Goal: Register for event/course

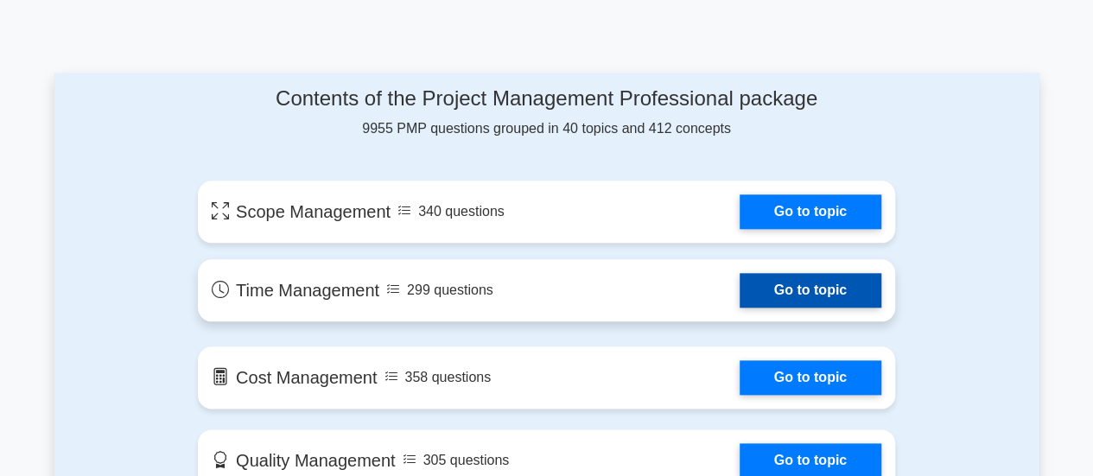
scroll to position [778, 0]
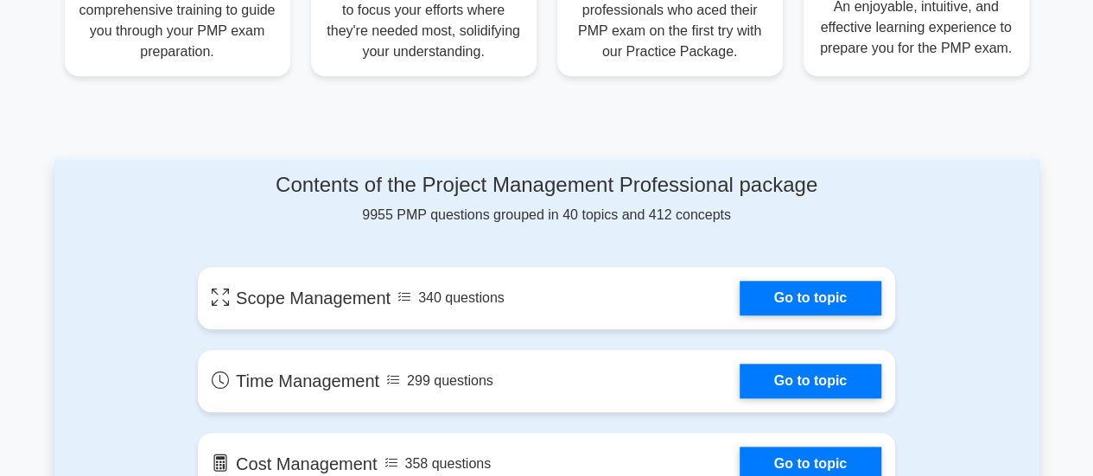
drag, startPoint x: 524, startPoint y: 219, endPoint x: 645, endPoint y: 219, distance: 121.0
click at [645, 219] on div "Contents of the Project Management Professional package 9955 PMP questions grou…" at bounding box center [547, 199] width 698 height 53
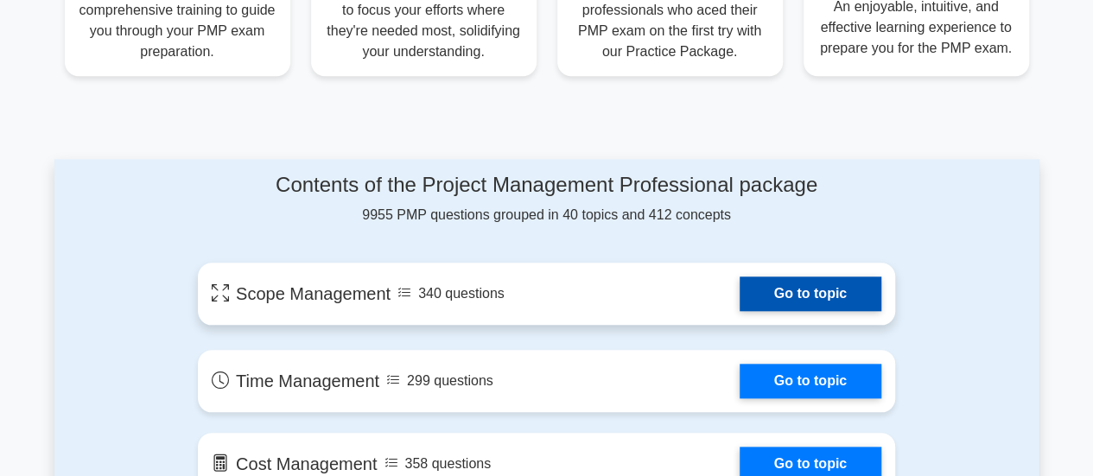
scroll to position [0, 0]
click at [761, 285] on link "Go to topic" at bounding box center [811, 294] width 142 height 35
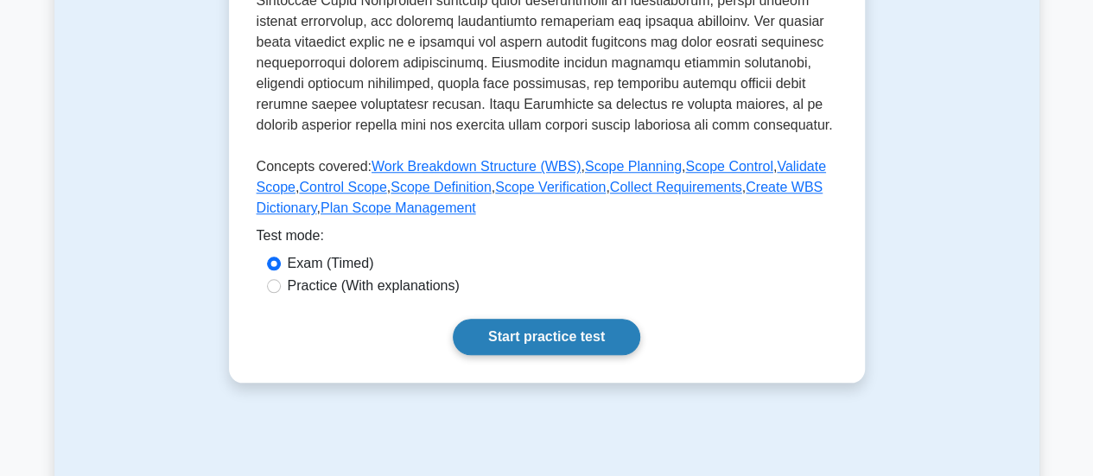
scroll to position [864, 0]
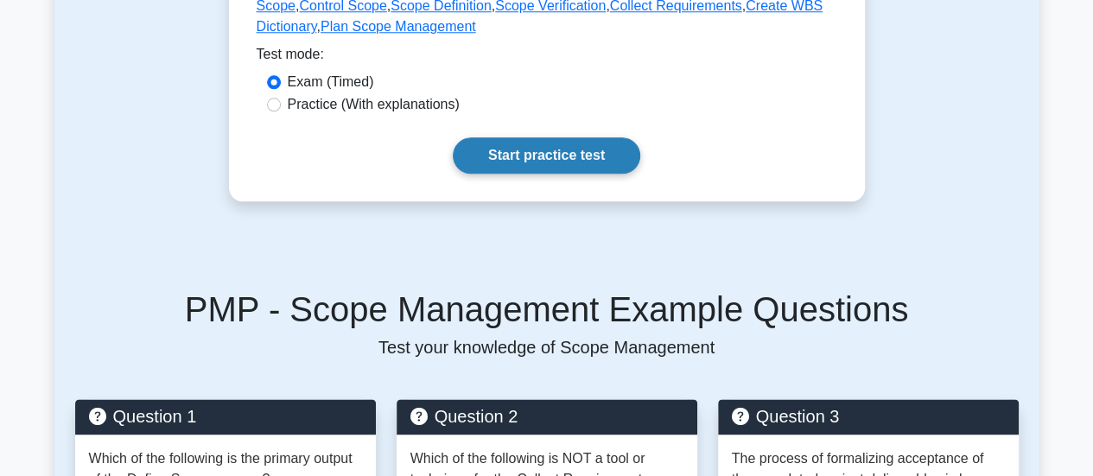
click at [560, 157] on link "Start practice test" at bounding box center [547, 155] width 188 height 36
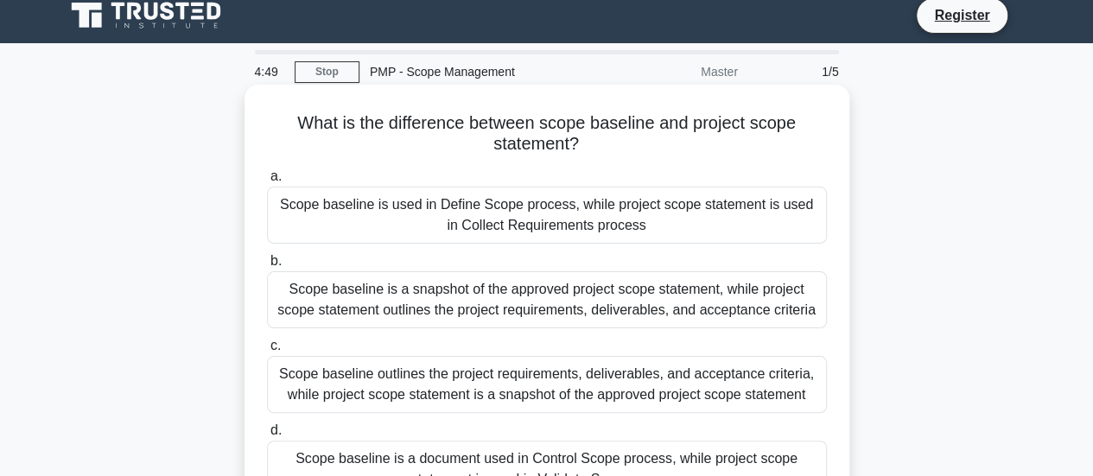
scroll to position [86, 0]
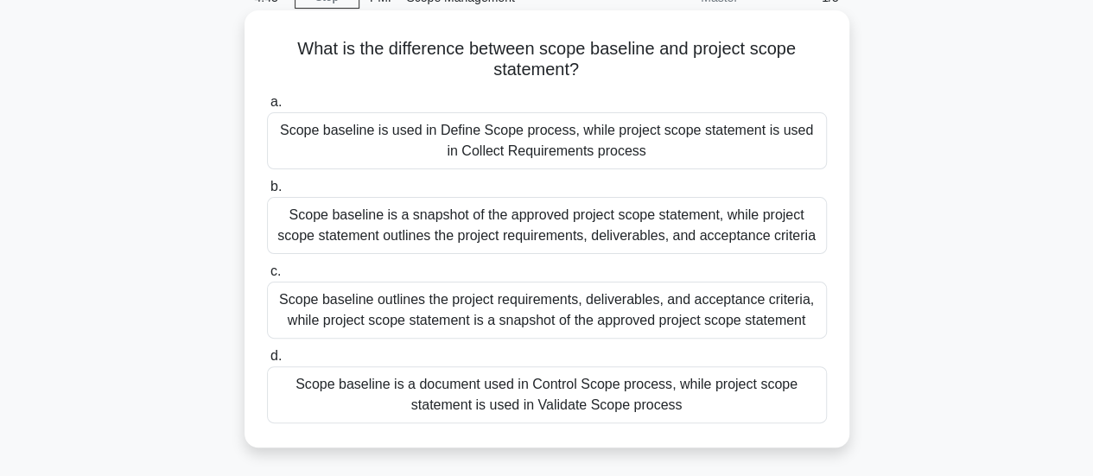
click at [468, 141] on div "Scope baseline is used in Define Scope process, while project scope statement i…" at bounding box center [547, 140] width 560 height 57
click at [267, 108] on input "a. Scope baseline is used in Define Scope process, while project scope statemen…" at bounding box center [267, 102] width 0 height 11
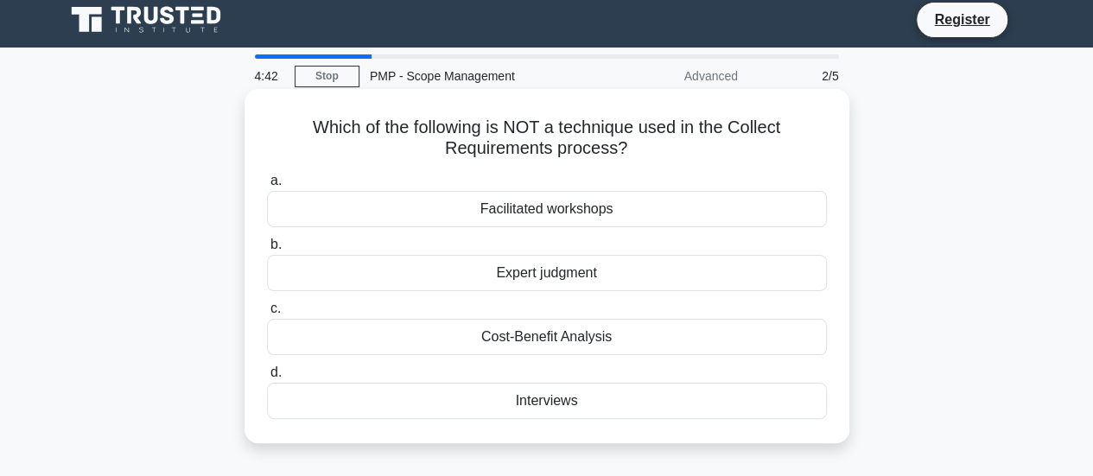
scroll to position [0, 0]
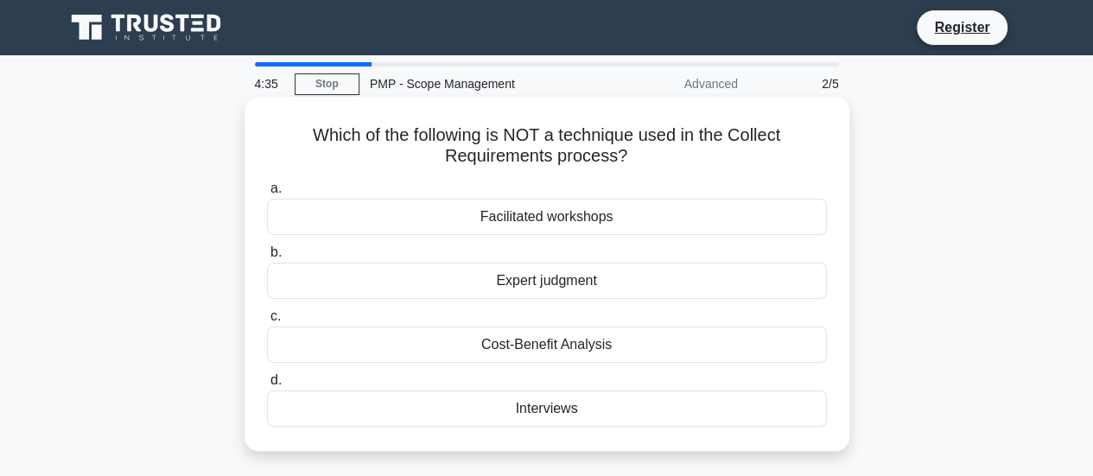
click at [541, 219] on div "Facilitated workshops" at bounding box center [547, 217] width 560 height 36
click at [267, 194] on input "a. Facilitated workshops" at bounding box center [267, 188] width 0 height 11
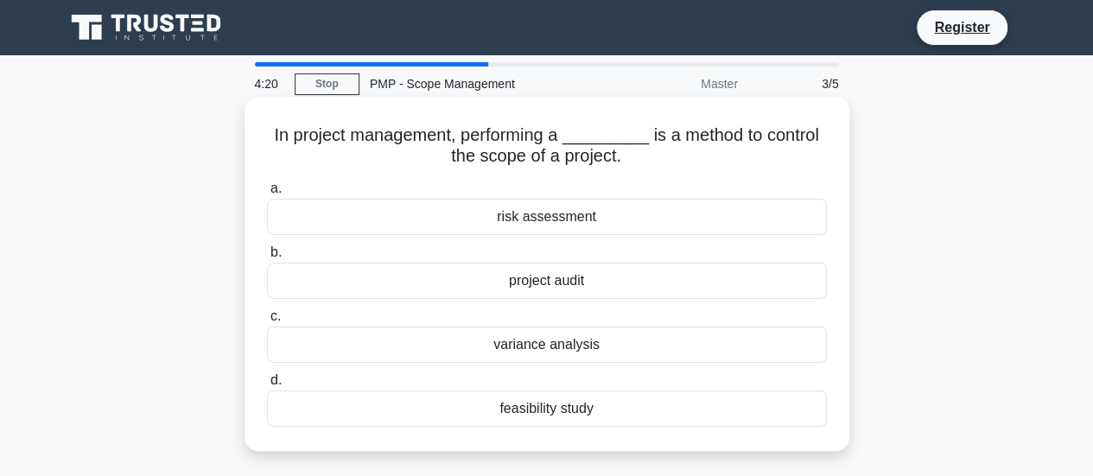
click at [538, 411] on div "feasibility study" at bounding box center [547, 409] width 560 height 36
click at [267, 386] on input "d. feasibility study" at bounding box center [267, 380] width 0 height 11
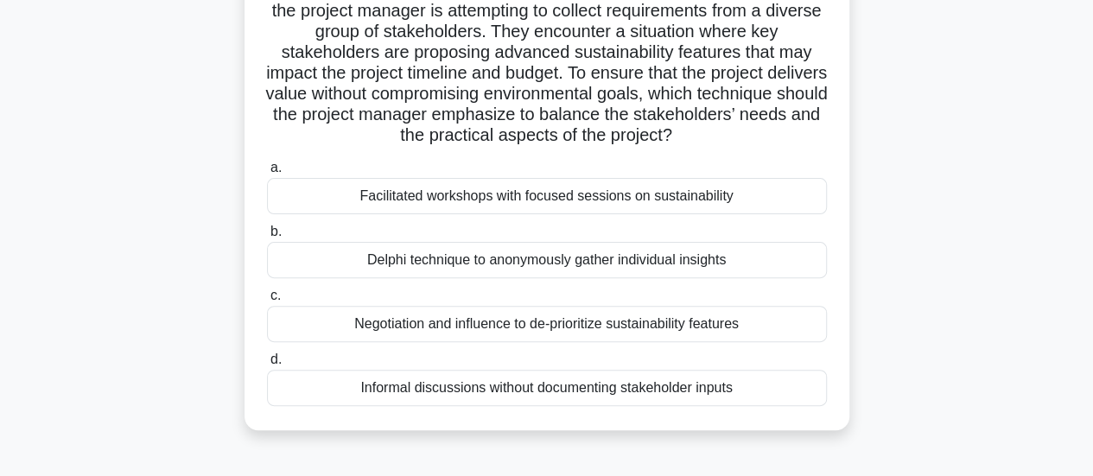
scroll to position [173, 0]
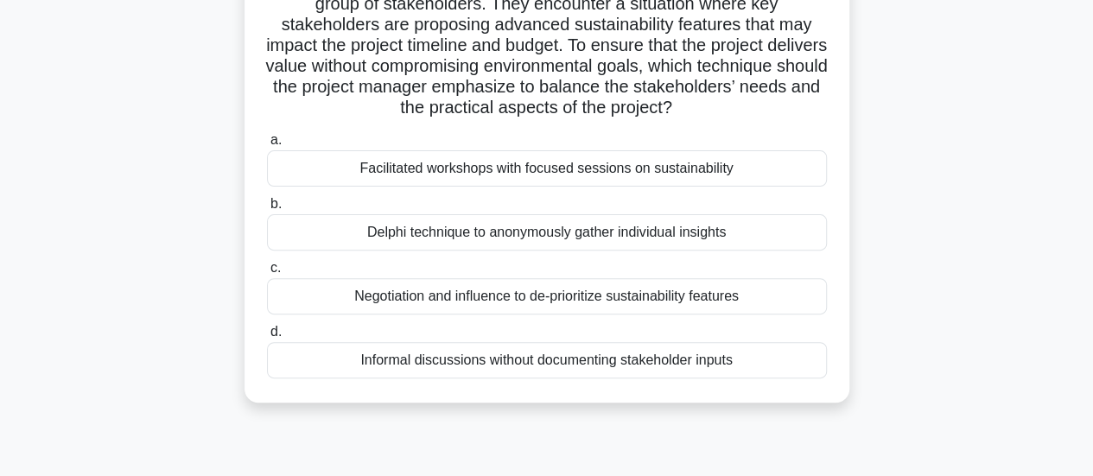
click at [503, 172] on div "Facilitated workshops with focused sessions on sustainability" at bounding box center [547, 168] width 560 height 36
click at [267, 146] on input "a. Facilitated workshops with focused sessions on sustainability" at bounding box center [267, 140] width 0 height 11
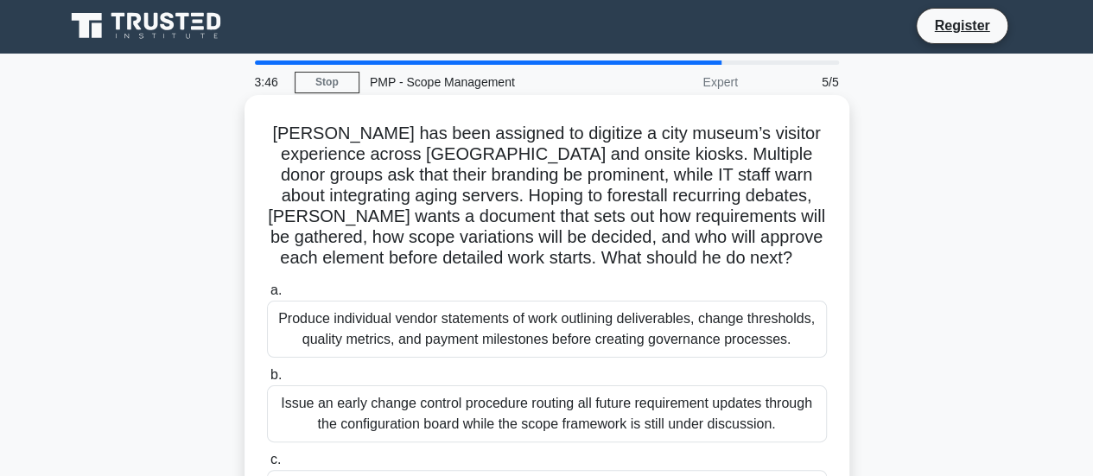
scroll to position [0, 0]
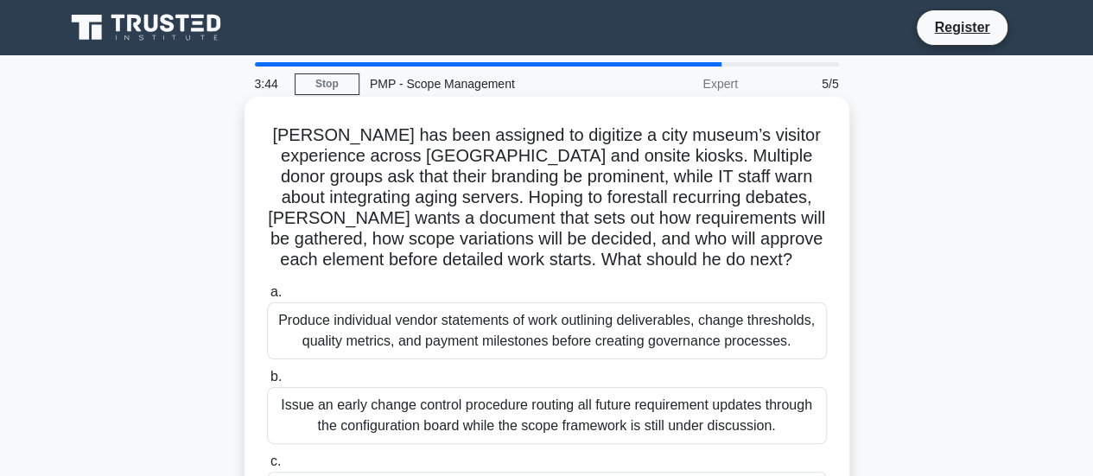
click at [483, 327] on div "Produce individual vendor statements of work outlining deliverables, change thr…" at bounding box center [547, 331] width 560 height 57
click at [267, 298] on input "a. Produce individual vendor statements of work outlining deliverables, change …" at bounding box center [267, 292] width 0 height 11
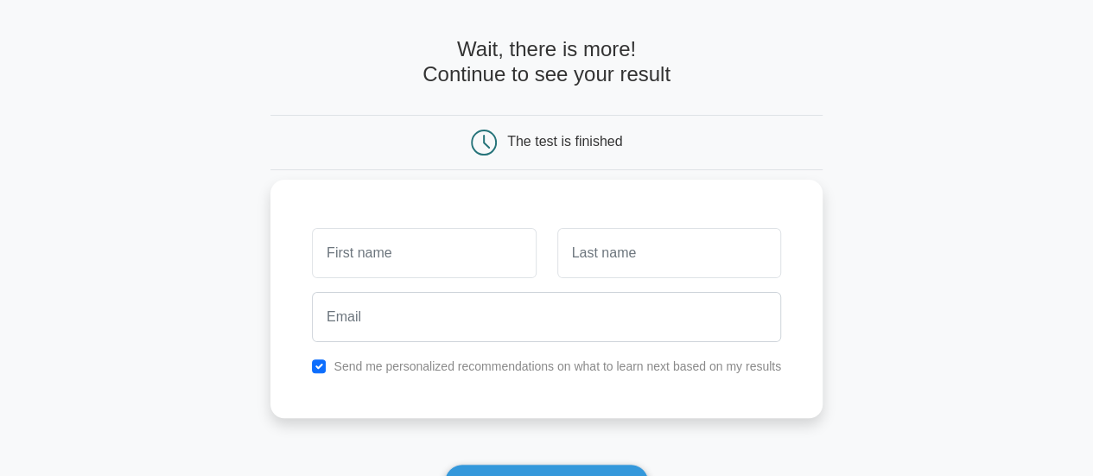
scroll to position [86, 0]
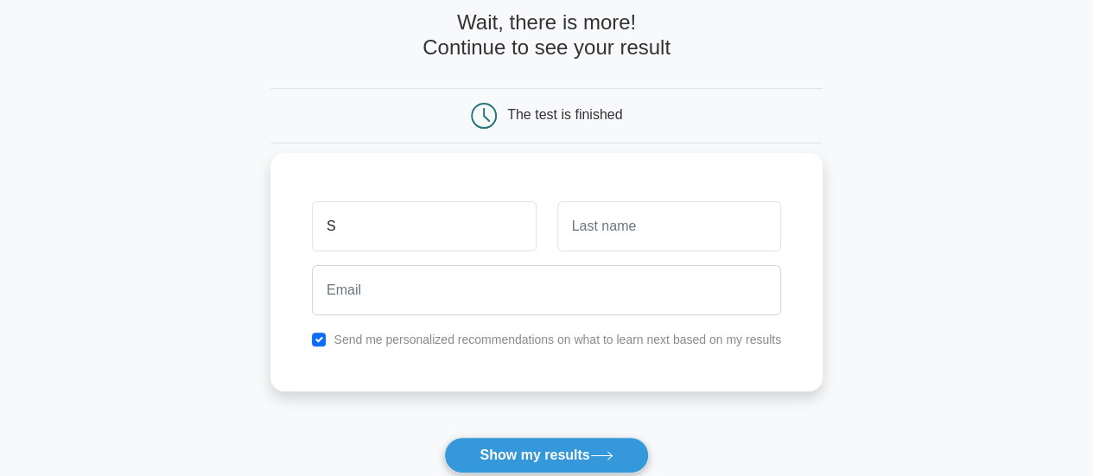
type input "Siva Prasad"
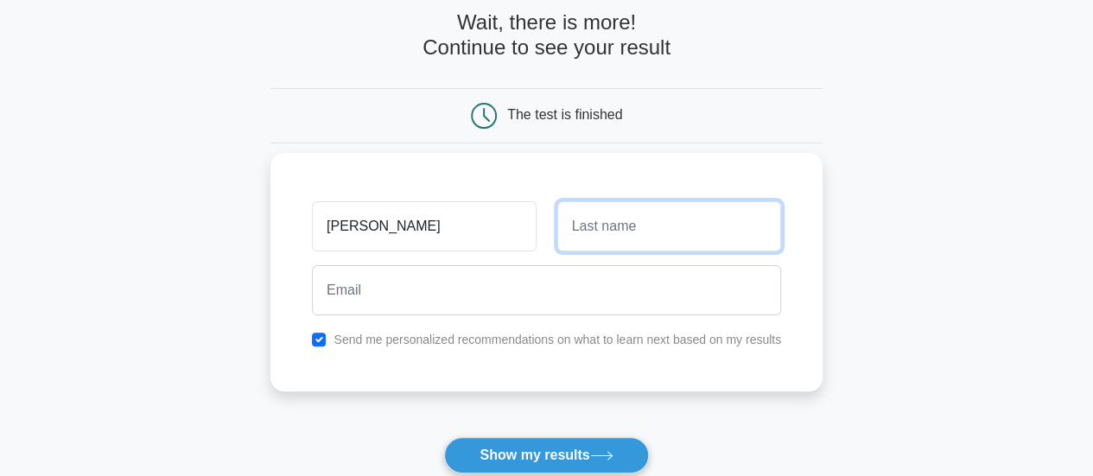
click at [592, 239] on input "text" at bounding box center [670, 226] width 224 height 50
type input "Reddy"
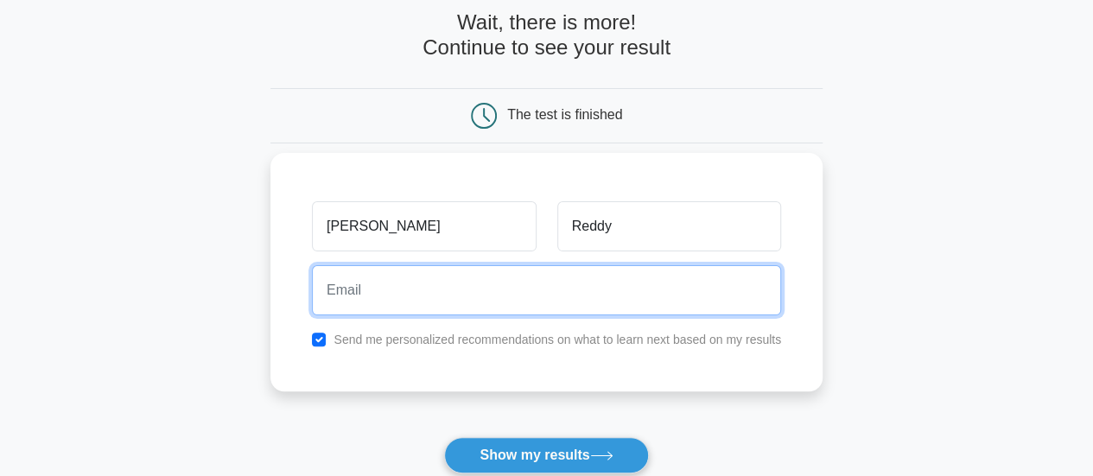
click at [464, 295] on input "email" at bounding box center [546, 290] width 469 height 50
type input "sivaprasad149@gmail.com"
click at [455, 290] on input "sivaprasad149@gmail.com" at bounding box center [546, 290] width 469 height 50
click at [500, 301] on input "sivaprasad149@gmail.com" at bounding box center [546, 290] width 469 height 50
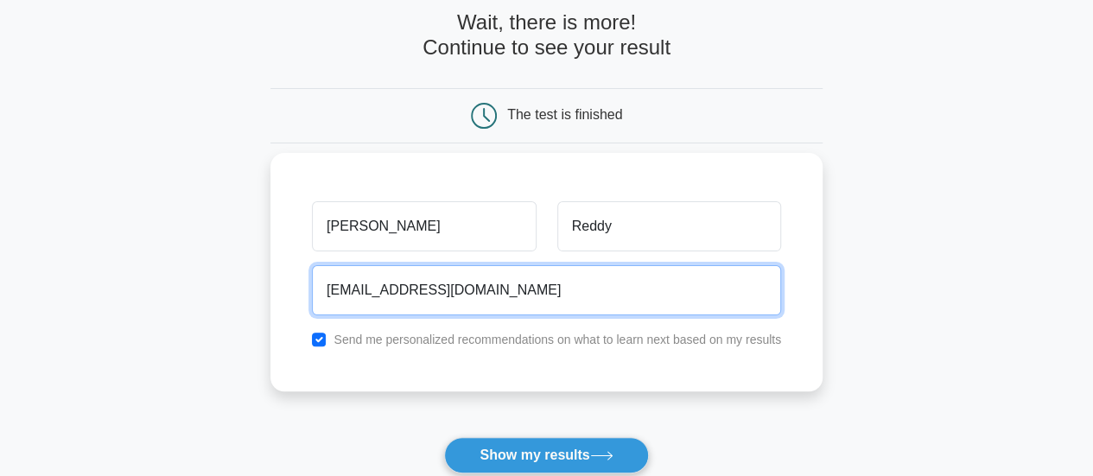
click at [500, 301] on input "sivaprasad149@gmail.com" at bounding box center [546, 290] width 469 height 50
click at [468, 299] on input "email" at bounding box center [546, 290] width 469 height 50
type input "sivareddy1490@gmail.com"
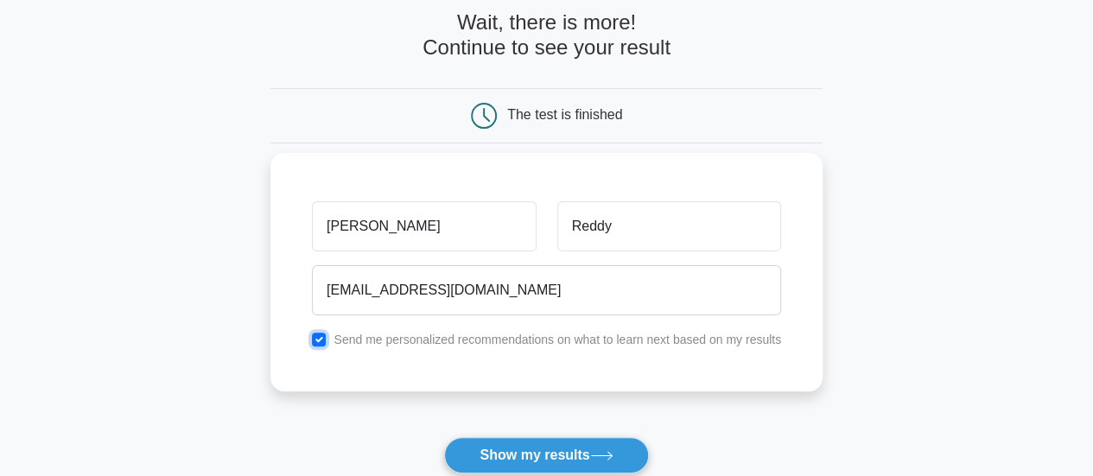
click at [322, 337] on input "checkbox" at bounding box center [319, 340] width 14 height 14
checkbox input "false"
click at [558, 356] on div "Siva Prasad Reddy sivareddy1490@gmail.com Send me personalized recommendations …" at bounding box center [547, 272] width 552 height 239
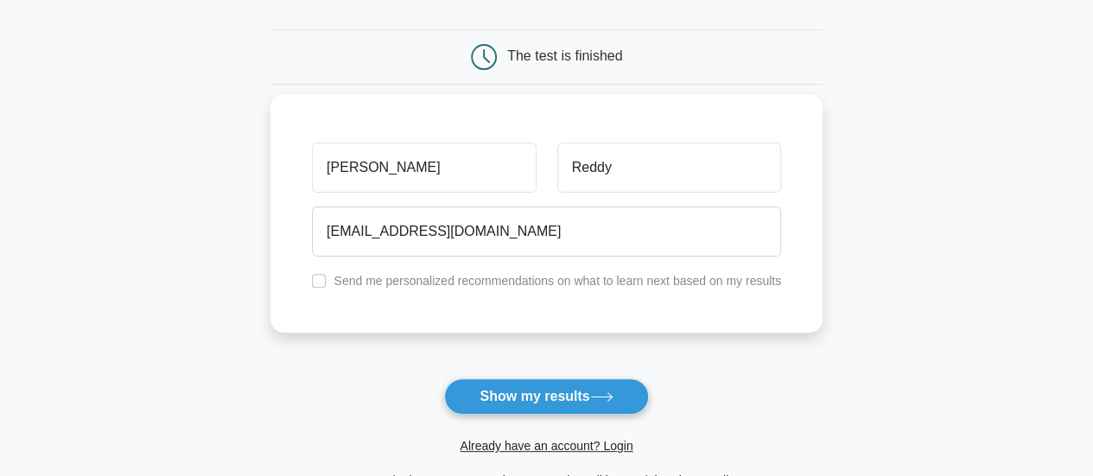
scroll to position [173, 0]
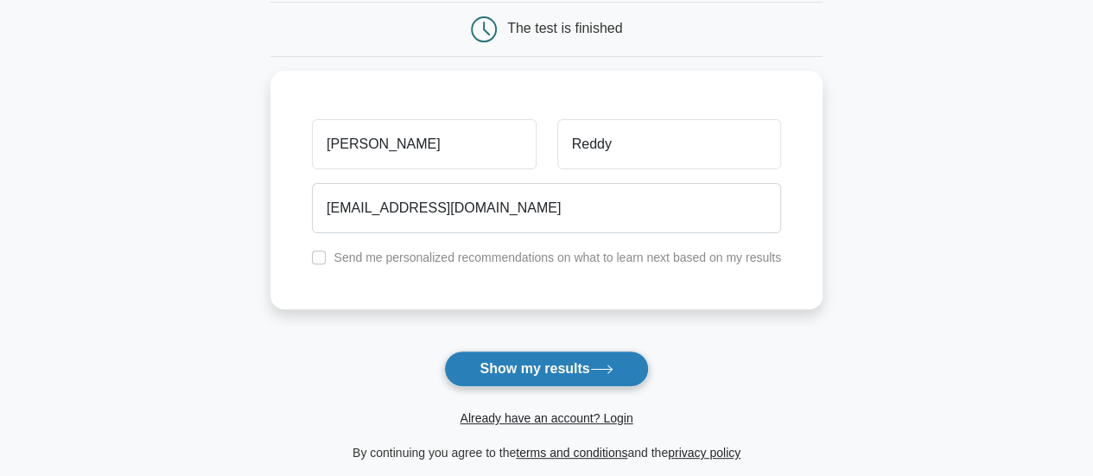
click at [584, 361] on button "Show my results" at bounding box center [546, 369] width 204 height 36
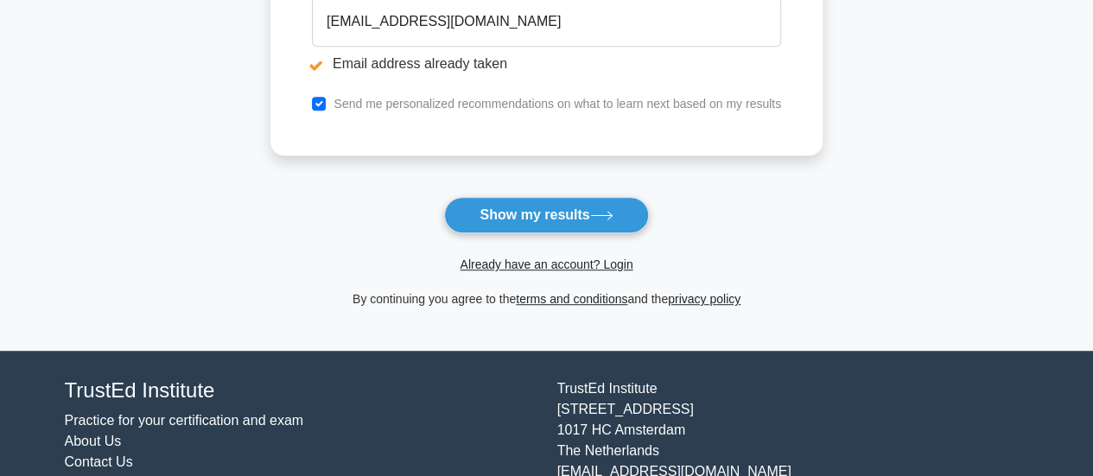
scroll to position [399, 0]
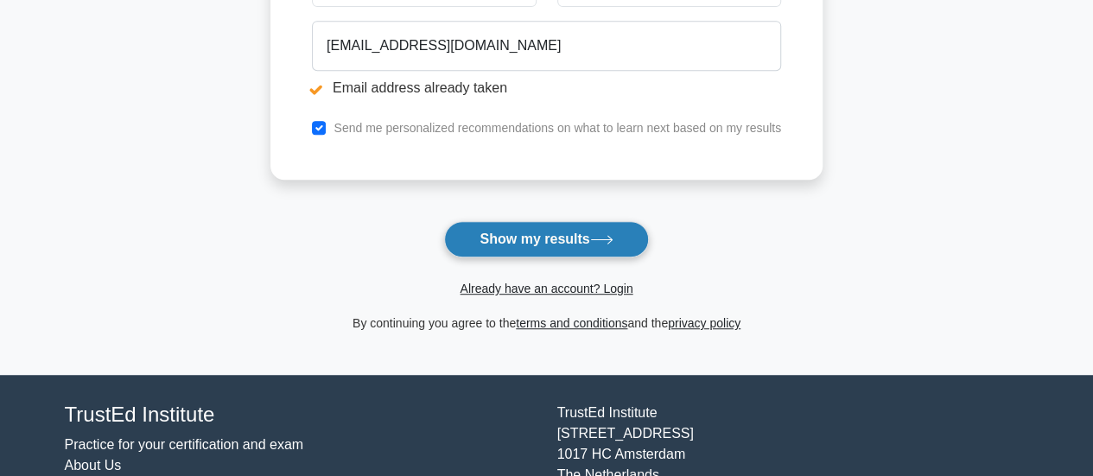
click at [583, 239] on button "Show my results" at bounding box center [546, 239] width 204 height 36
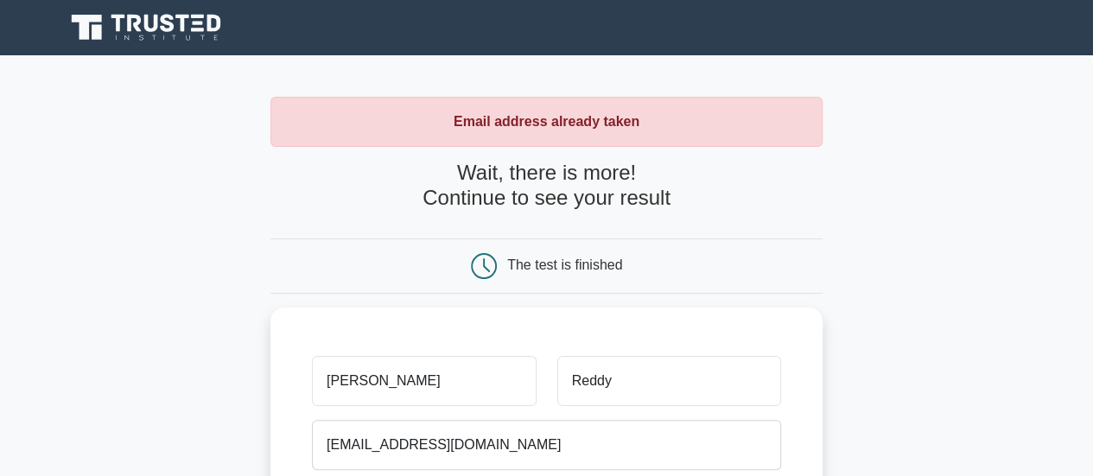
drag, startPoint x: 507, startPoint y: 177, endPoint x: 647, endPoint y: 170, distance: 140.2
click at [647, 170] on h4 "Wait, there is more! Continue to see your result" at bounding box center [547, 186] width 552 height 50
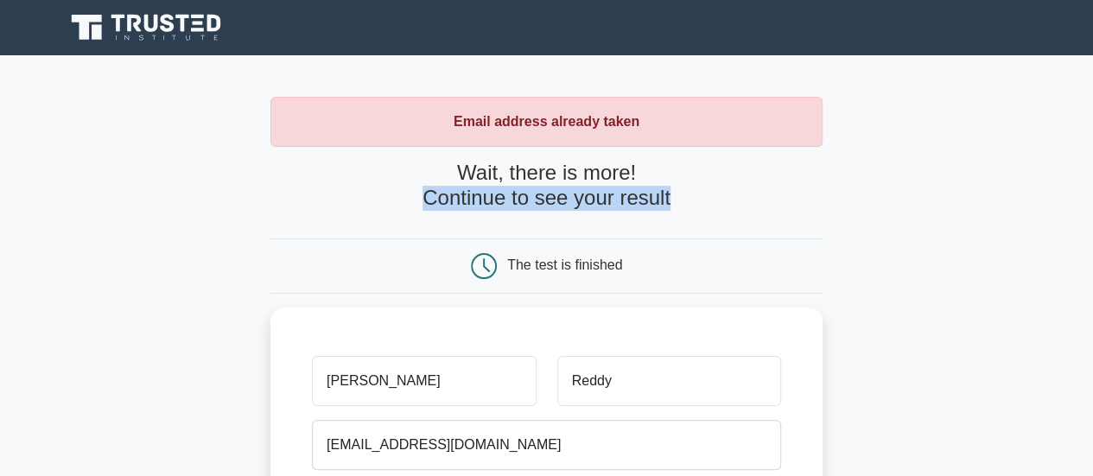
drag, startPoint x: 425, startPoint y: 207, endPoint x: 719, endPoint y: 203, distance: 293.9
click at [719, 203] on h4 "Wait, there is more! Continue to see your result" at bounding box center [547, 186] width 552 height 50
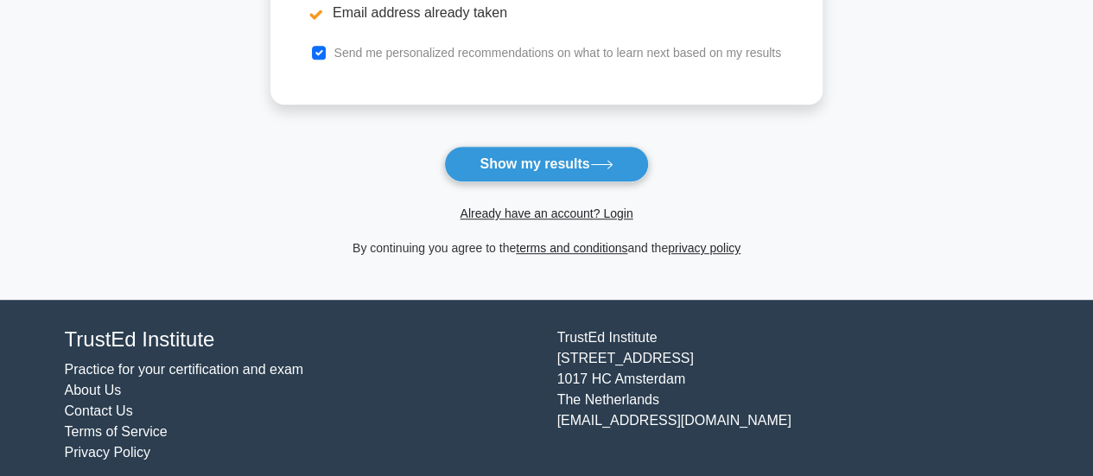
scroll to position [486, 0]
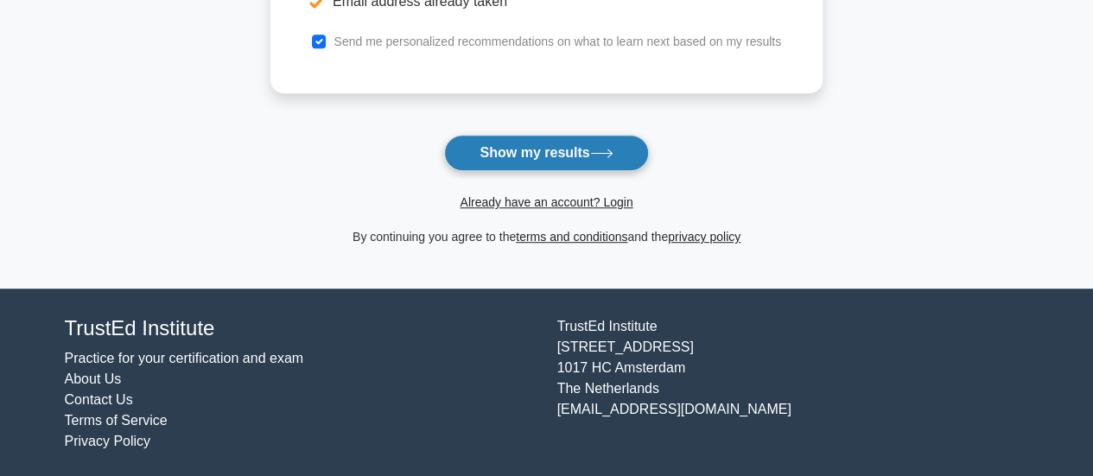
click at [558, 149] on button "Show my results" at bounding box center [546, 153] width 204 height 36
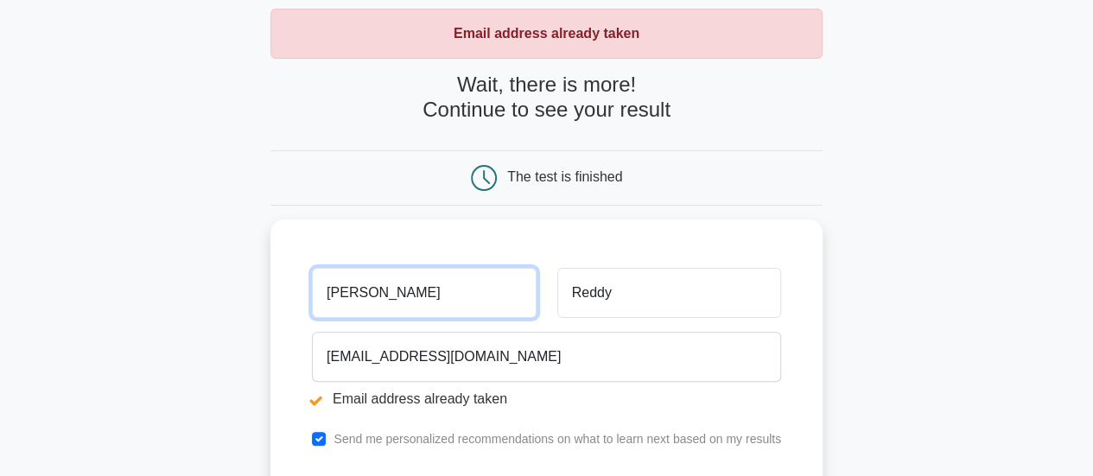
scroll to position [86, 0]
